Goal: Information Seeking & Learning: Learn about a topic

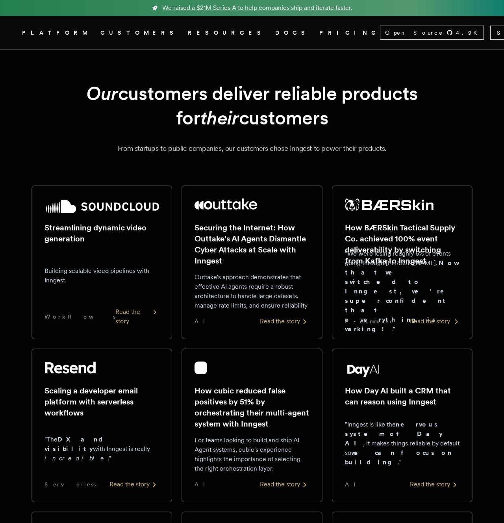
click at [432, 324] on div "Read the story" at bounding box center [435, 321] width 50 height 9
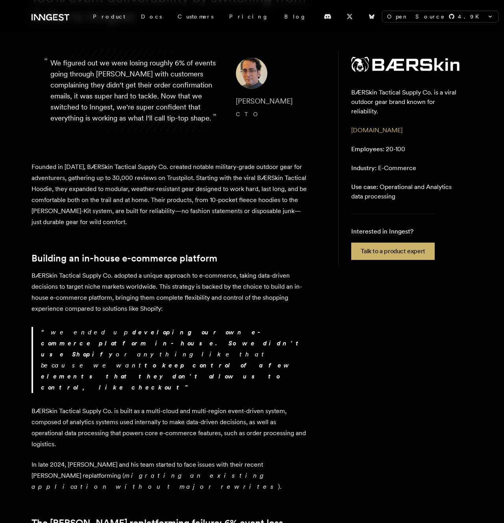
scroll to position [113, 0]
click at [213, 226] on p "Founded in [DATE], BÆRSkin Tactical Supply Co. created notable military-grade o…" at bounding box center [170, 194] width 276 height 66
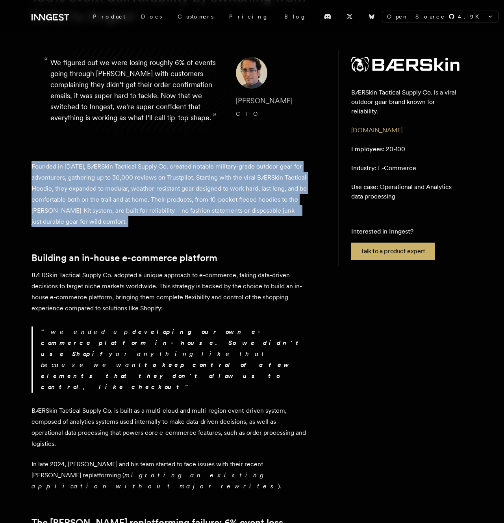
click at [213, 226] on p "Founded in [DATE], BÆRSkin Tactical Supply Co. created notable military-grade o…" at bounding box center [170, 194] width 276 height 66
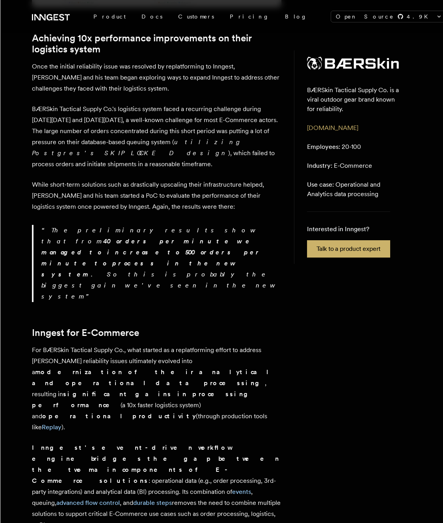
scroll to position [1465, 0]
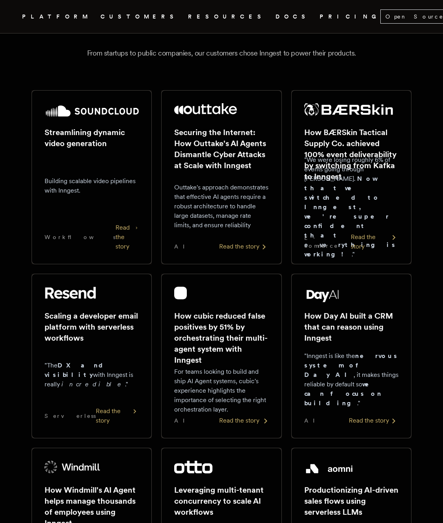
scroll to position [96, 0]
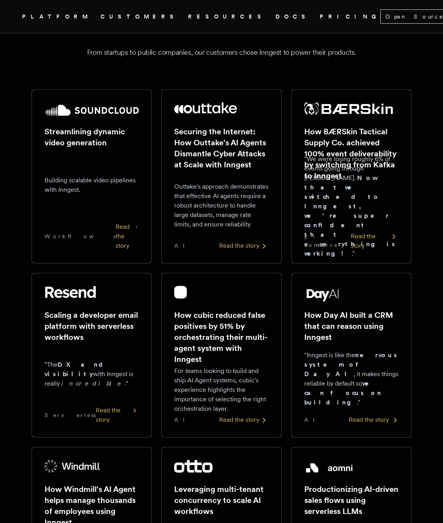
click at [348, 325] on h2 "How Day AI built a CRM that can reason using Inngest" at bounding box center [351, 326] width 94 height 33
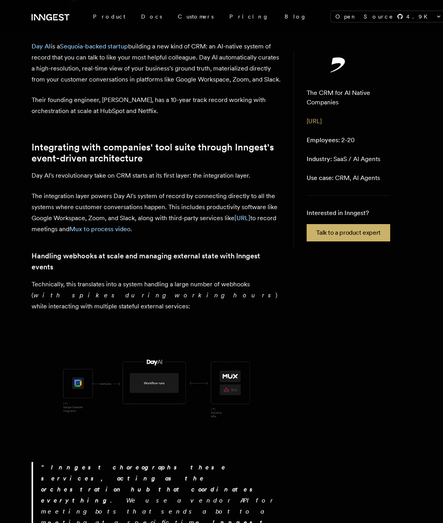
scroll to position [316, 0]
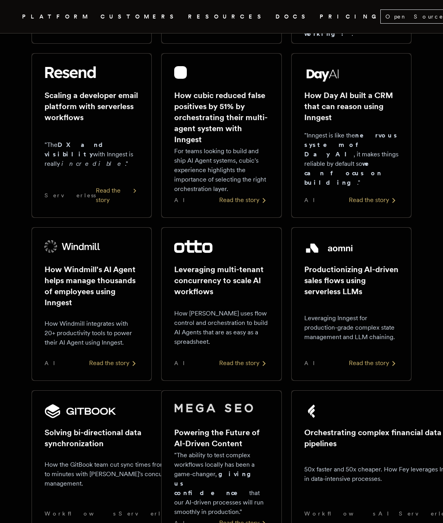
scroll to position [96, 0]
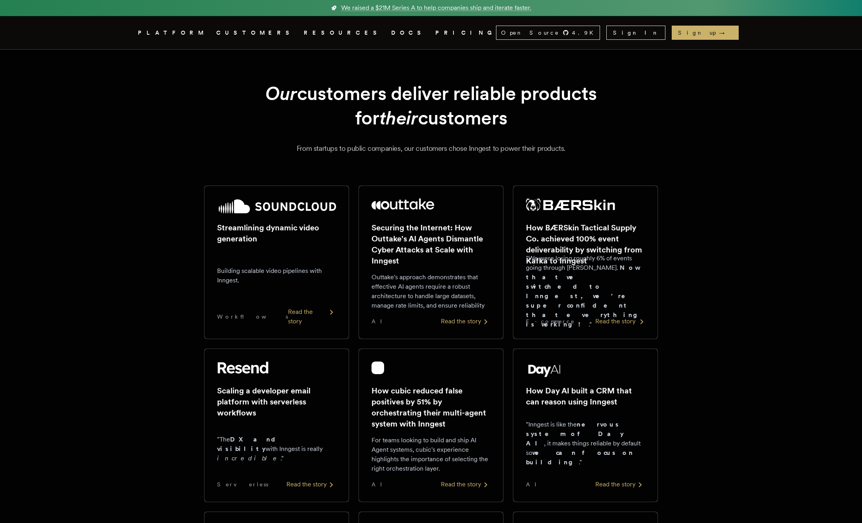
click at [540, 235] on h2 "How BÆRSkin Tactical Supply Co. achieved 100% event deliverability by switching…" at bounding box center [585, 244] width 119 height 44
